Goal: Task Accomplishment & Management: Complete application form

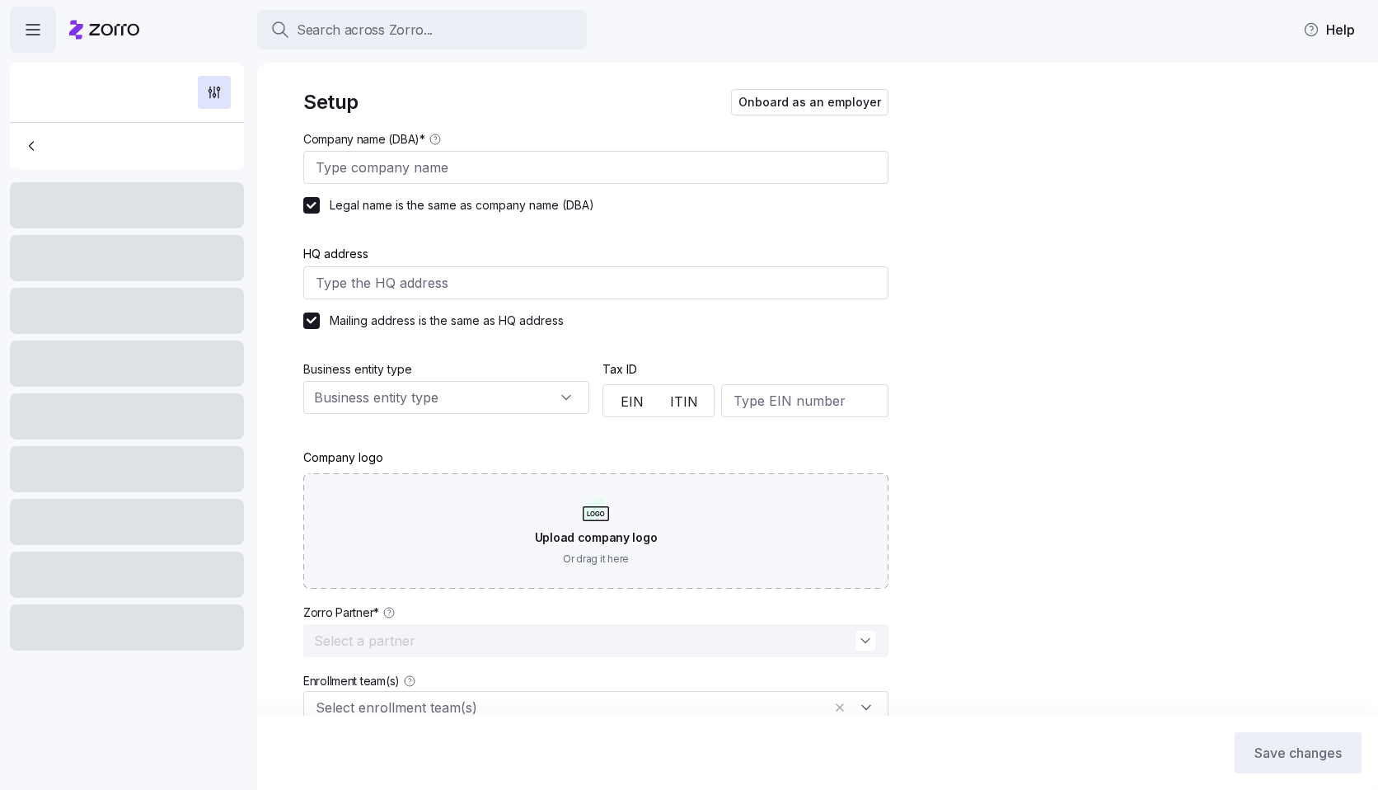
type input "Black Bear Diner"
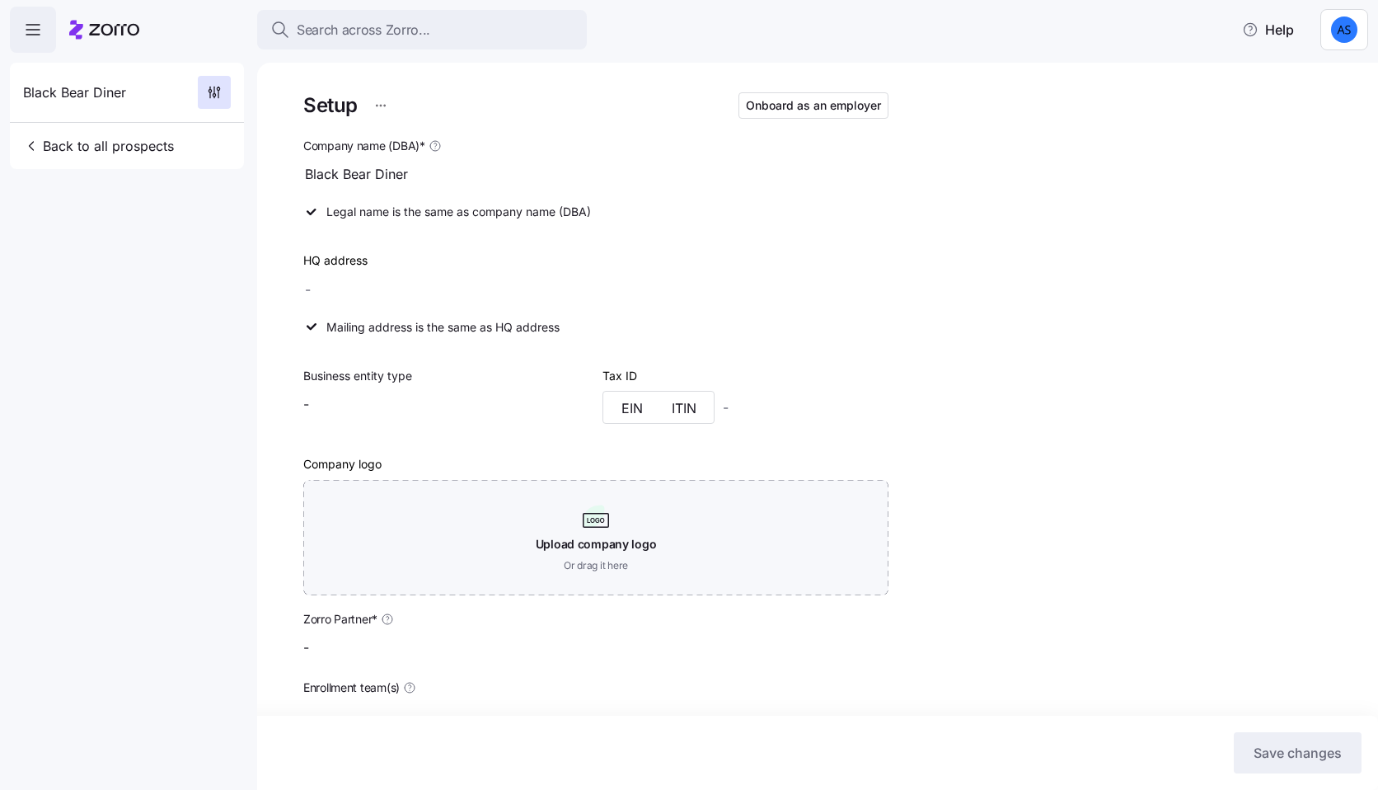
type input "Lockton - Founder Series"
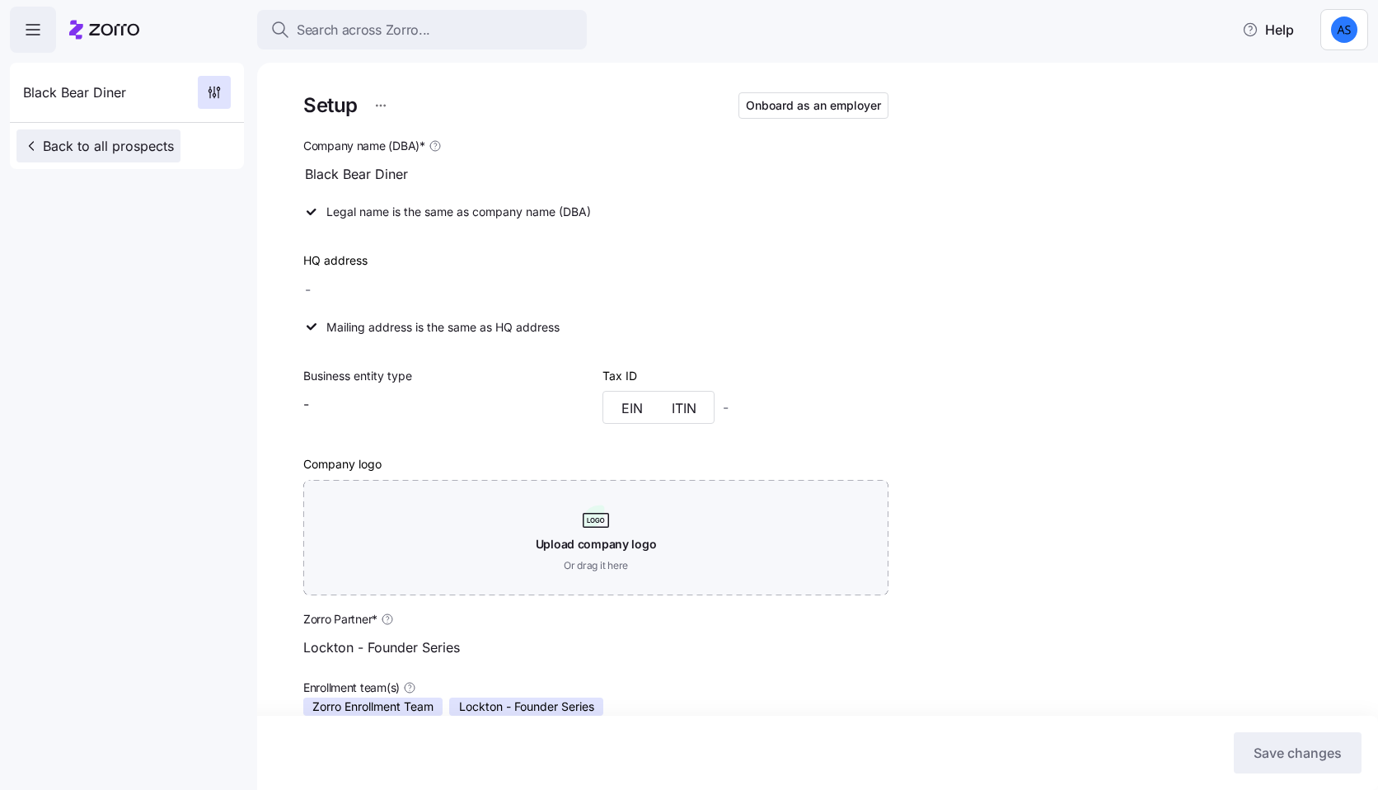
click at [118, 139] on span "Back to all prospects" at bounding box center [98, 146] width 151 height 20
